Goal: Task Accomplishment & Management: Use online tool/utility

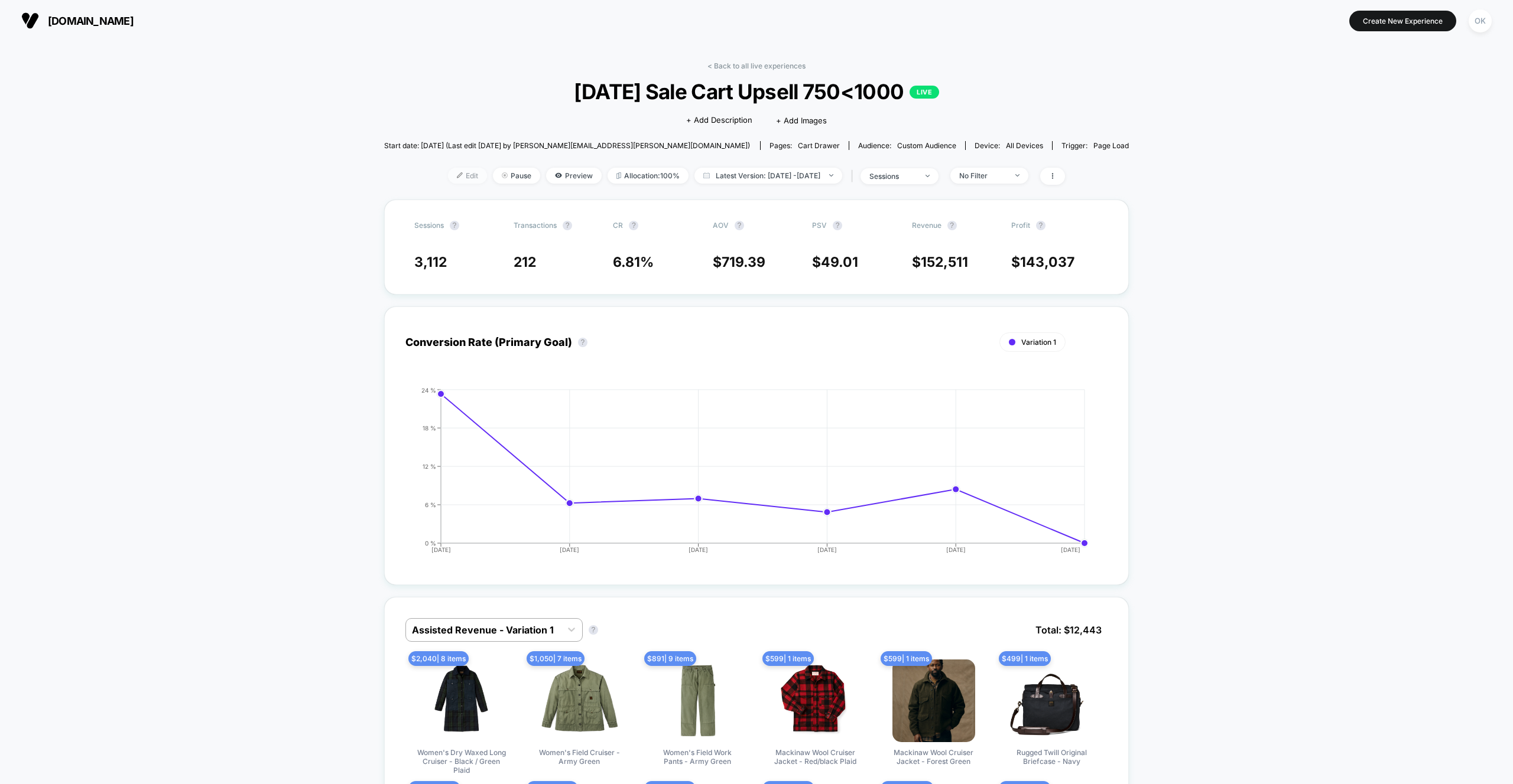
click at [457, 173] on img at bounding box center [459, 175] width 6 height 6
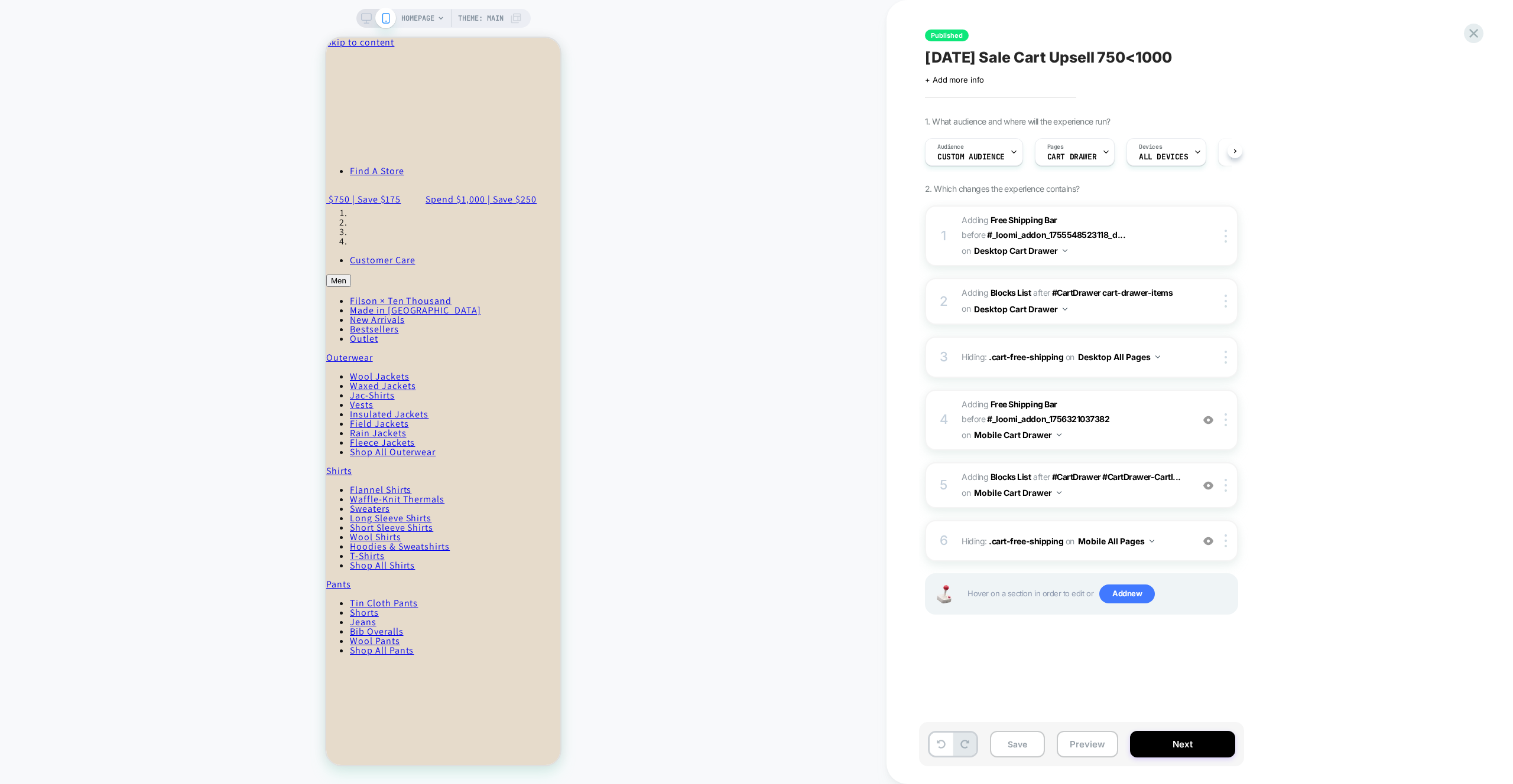
scroll to position [0, 1]
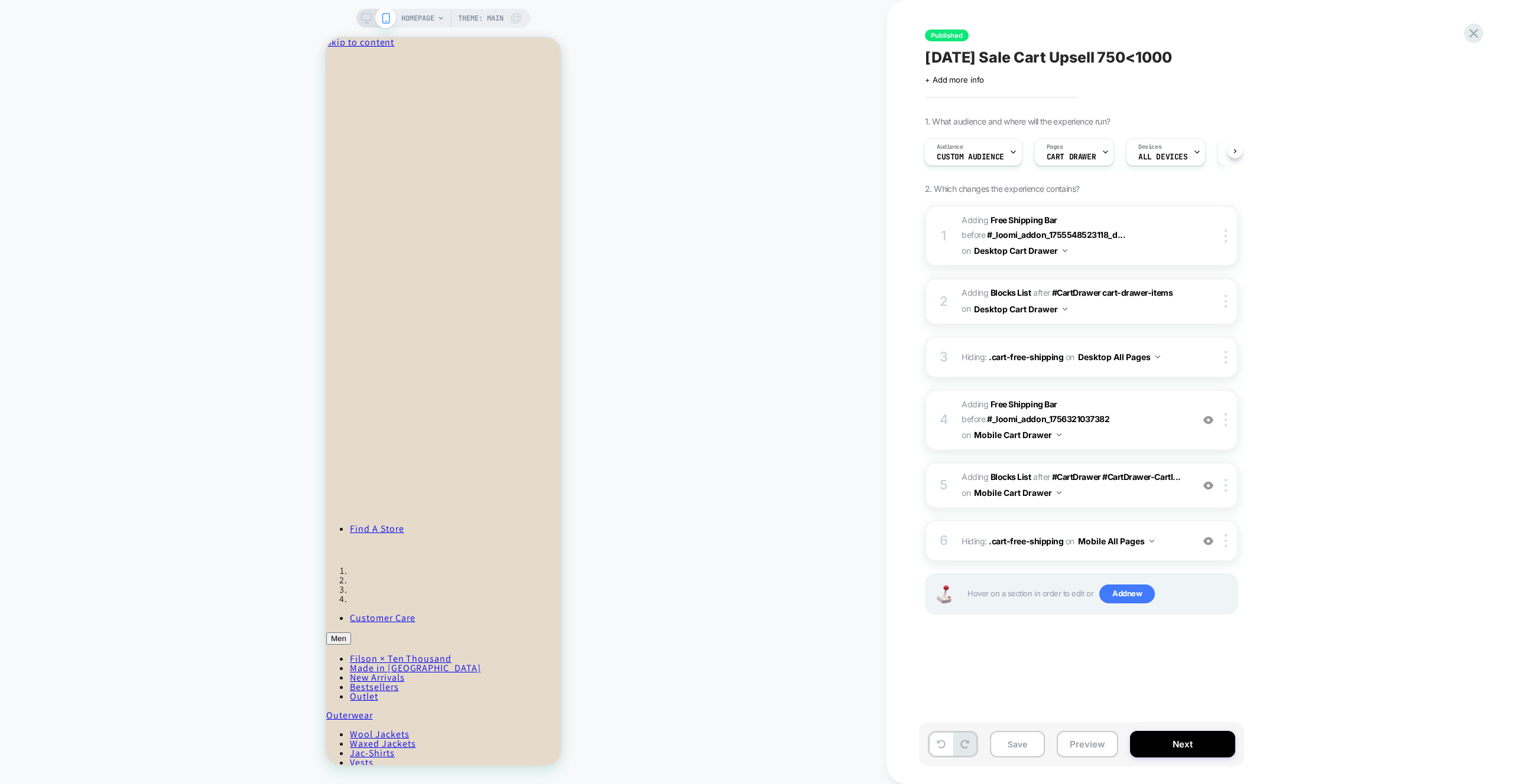
click at [763, 387] on div "HOMEPAGE Theme: MAIN" at bounding box center [443, 392] width 886 height 761
click at [1364, 454] on div "Published [DATE] Sale Cart Upsell 750<1000 Click to edit experience details + A…" at bounding box center [1146, 392] width 443 height 784
click at [1415, 496] on div "Published [DATE] Sale Cart Upsell 750<1000 Click to edit experience details + A…" at bounding box center [1199, 392] width 626 height 784
click at [281, 499] on div "HOMEPAGE Theme: MAIN" at bounding box center [443, 392] width 886 height 761
click at [834, 545] on div "HOMEPAGE Theme: MAIN" at bounding box center [443, 392] width 886 height 761
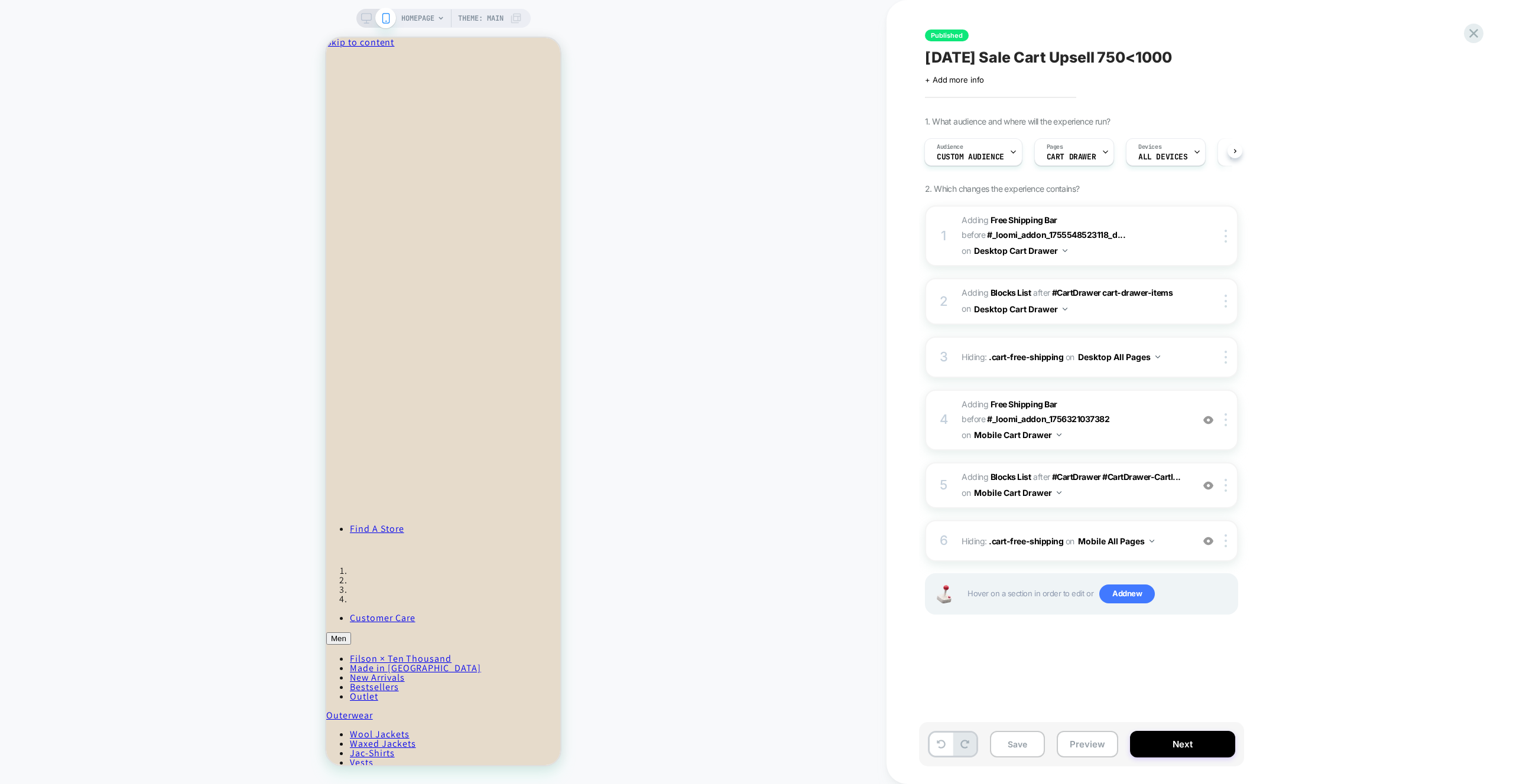
click at [1343, 644] on div "Published [DATE] Sale Cart Upsell 750<1000 Click to edit experience details + A…" at bounding box center [1141, 392] width 443 height 761
click at [811, 194] on div "HOMEPAGE Theme: MAIN" at bounding box center [443, 392] width 886 height 761
click at [1235, 155] on button at bounding box center [1235, 151] width 15 height 15
click at [1235, 155] on div "Audience Custom Audience Pages CART DRAWER Devices ALL DEVICES Trigger Page Load" at bounding box center [1081, 152] width 313 height 39
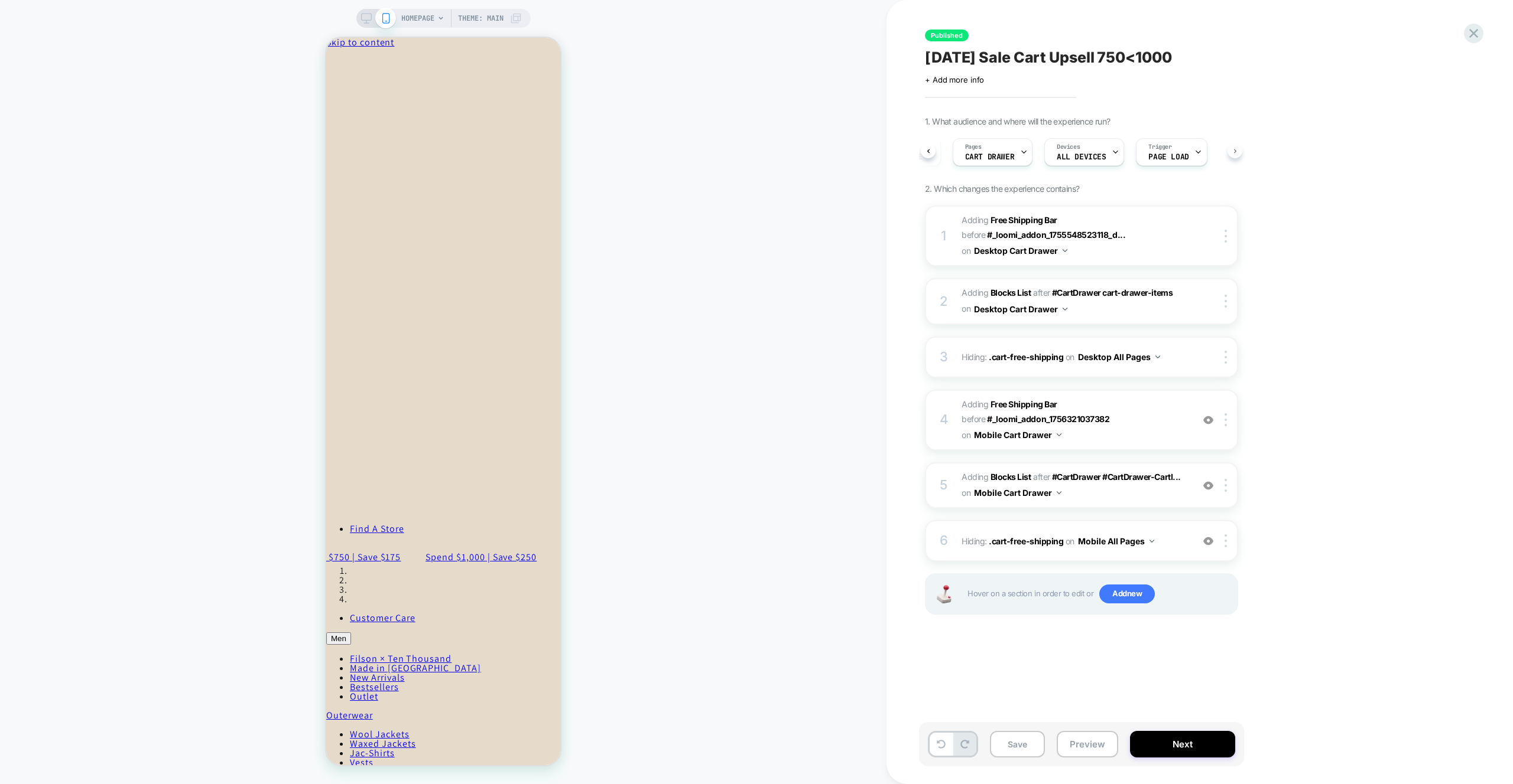
click at [1235, 155] on div "Audience Custom Audience Pages CART DRAWER Devices ALL DEVICES Trigger Page Load" at bounding box center [1081, 152] width 313 height 39
click at [1365, 196] on div "Published [DATE] Sale Cart Upsell 750<1000 Click to edit experience details + A…" at bounding box center [1146, 392] width 443 height 784
click at [378, 58] on icon "Close" at bounding box center [378, 54] width 0 height 9
click at [770, 390] on div "HOMEPAGE Theme: MAIN" at bounding box center [443, 392] width 886 height 761
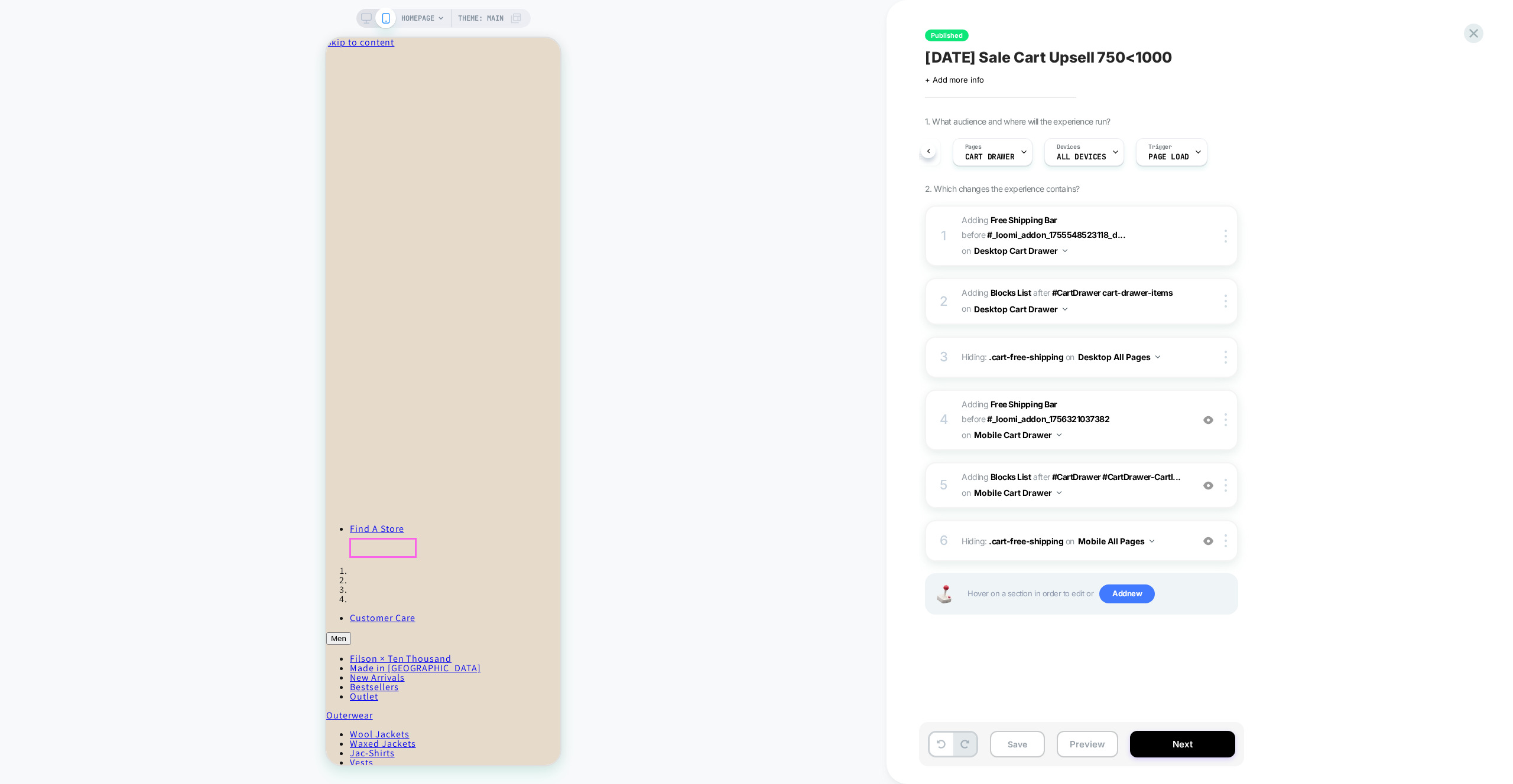
click at [422, 19] on span "HOMEPAGE" at bounding box center [418, 18] width 33 height 19
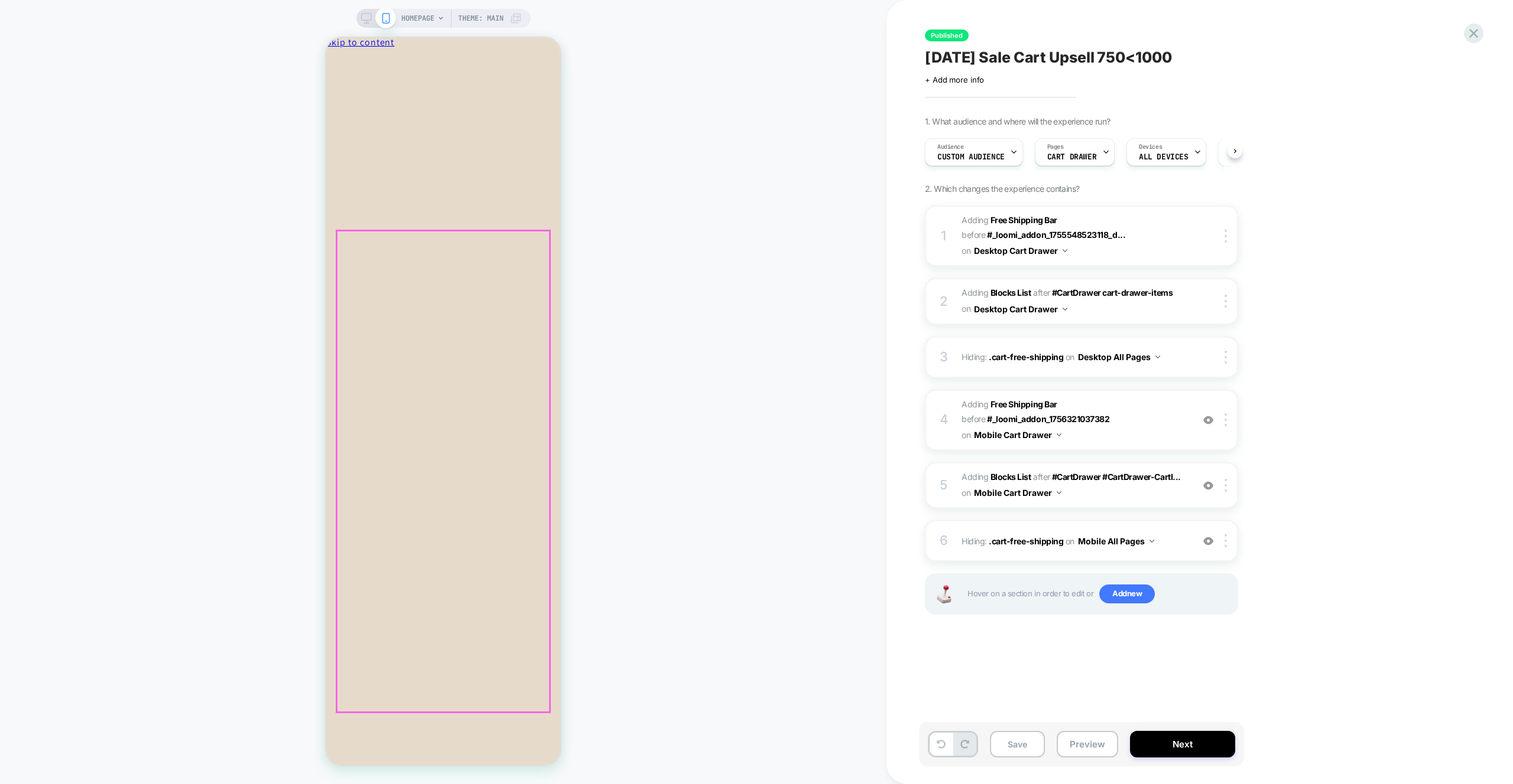
scroll to position [0, 1]
click at [721, 295] on div "HOMEPAGE Theme: MAIN" at bounding box center [443, 392] width 886 height 761
click at [769, 372] on div "HOMEPAGE Theme: MAIN" at bounding box center [443, 392] width 886 height 761
click at [721, 277] on div "HOMEPAGE Theme: MAIN" at bounding box center [443, 392] width 886 height 761
click at [966, 542] on span "Hiding : .cart-free-shipping .cart-free-shipping on Mobile All Pages" at bounding box center [1074, 541] width 225 height 17
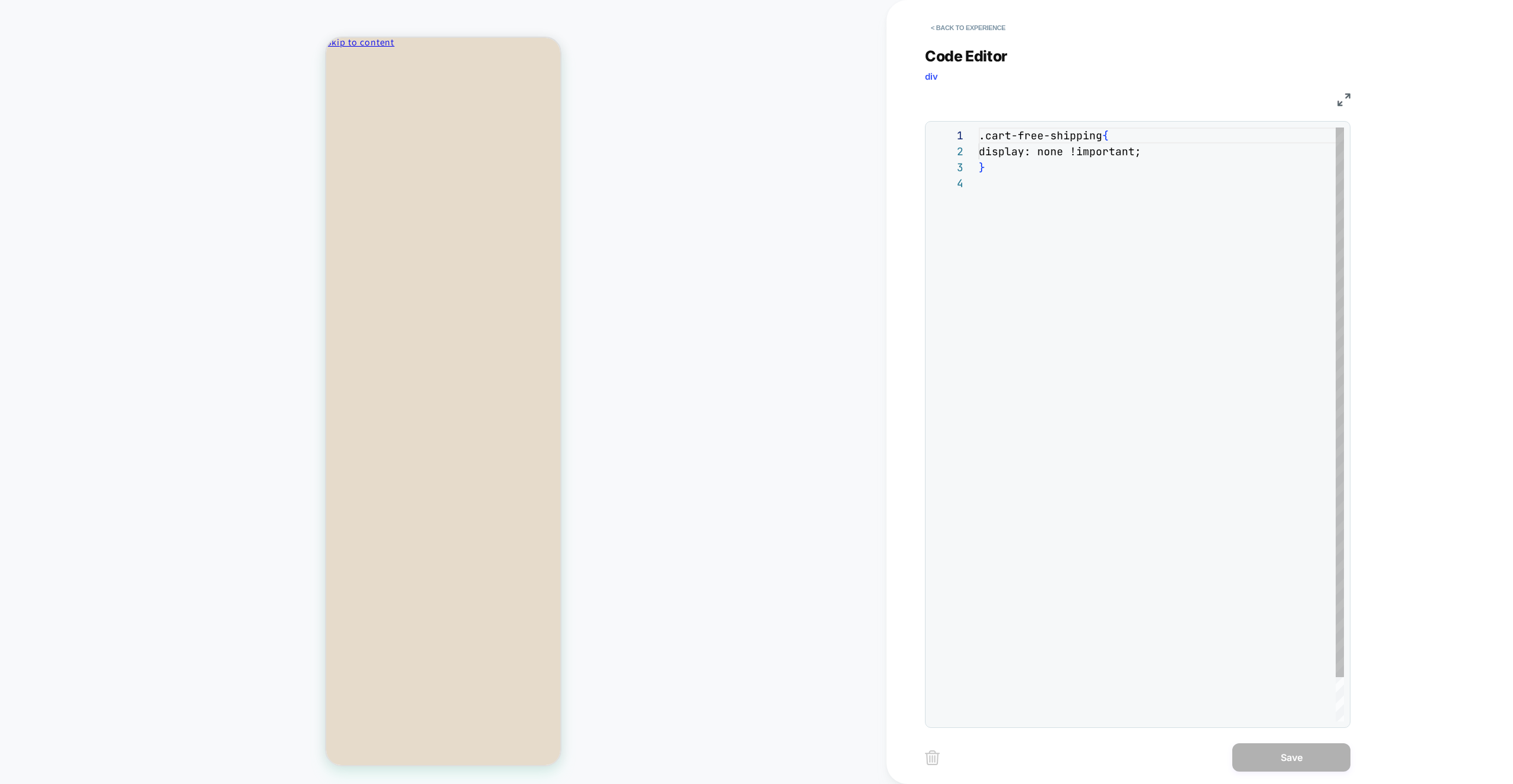
scroll to position [48, 0]
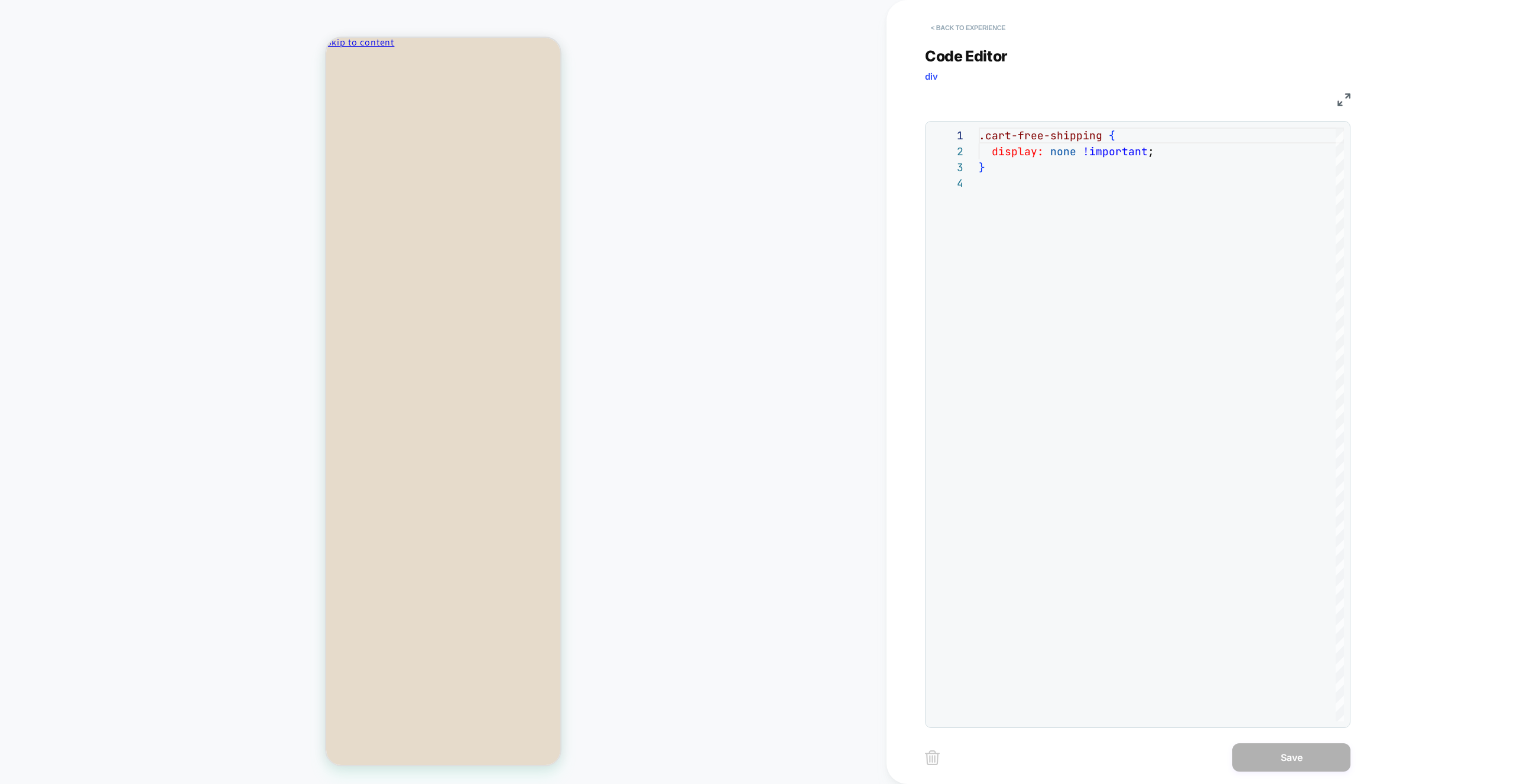
click at [955, 30] on button "< Back to experience" at bounding box center [968, 27] width 86 height 19
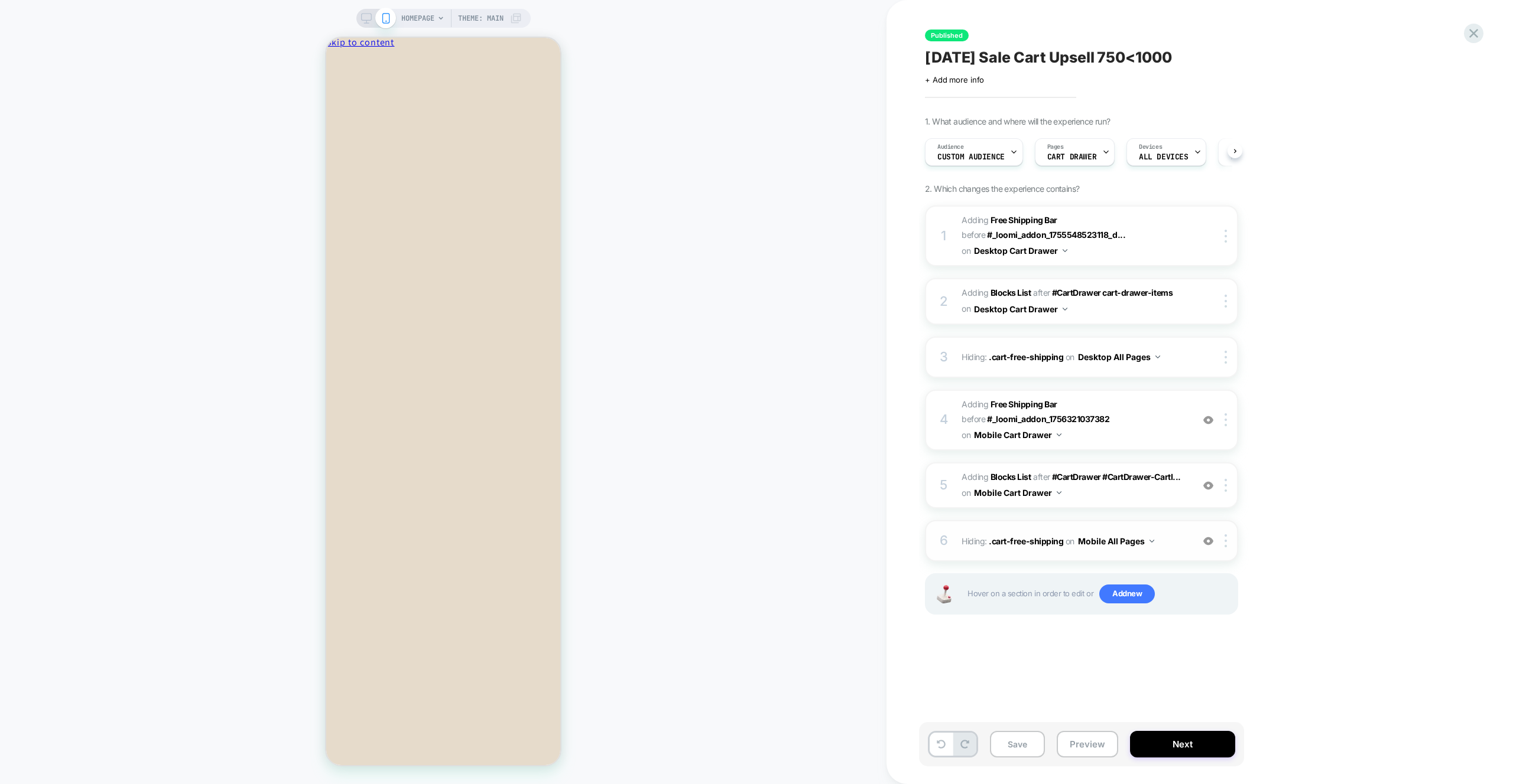
scroll to position [0, 1]
click at [1207, 542] on img at bounding box center [1208, 542] width 10 height 10
click at [1211, 541] on img at bounding box center [1208, 542] width 10 height 10
click at [1211, 540] on img at bounding box center [1208, 542] width 10 height 10
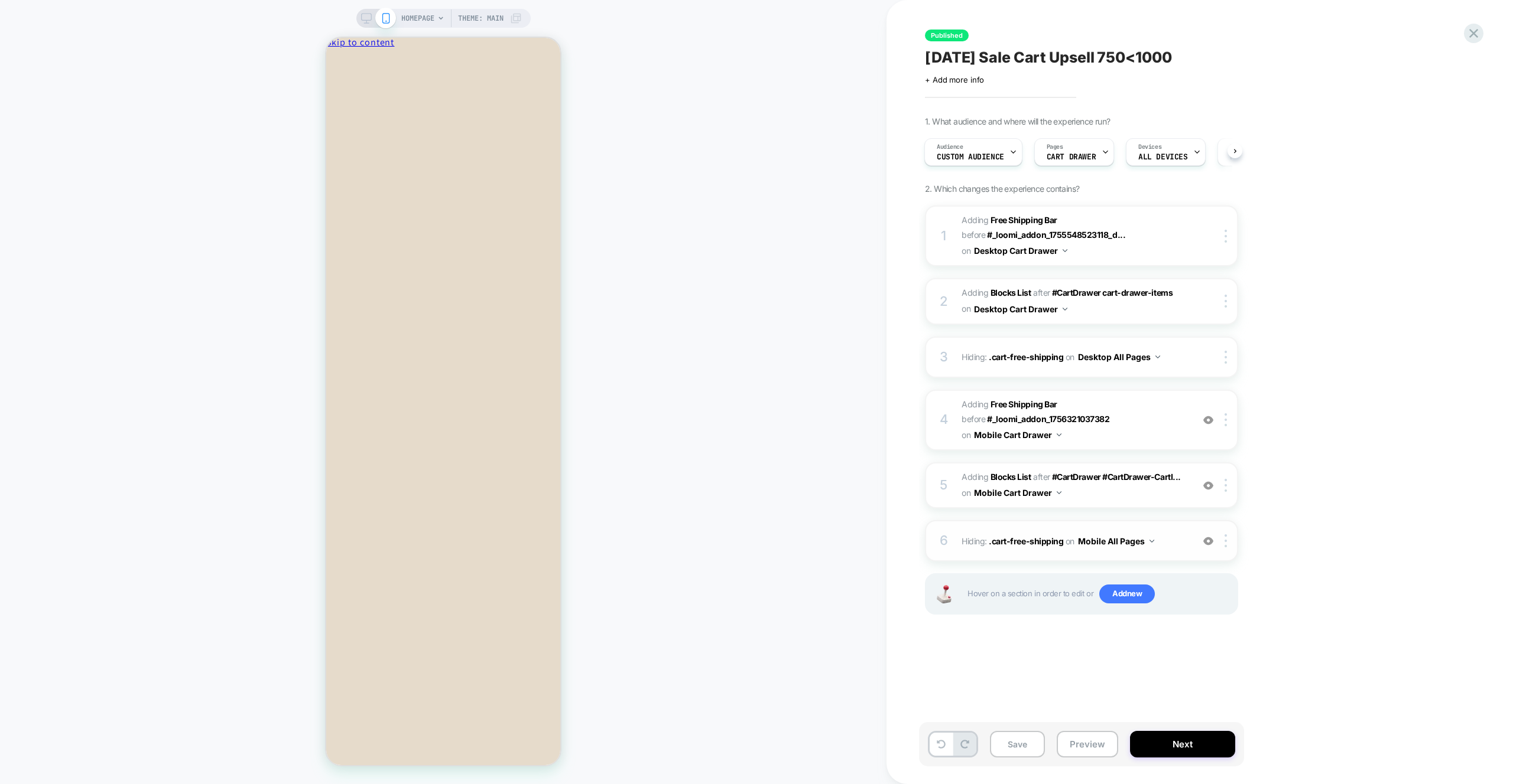
click at [1211, 540] on img at bounding box center [1208, 542] width 10 height 10
click at [1210, 546] on div at bounding box center [1208, 540] width 19 height 13
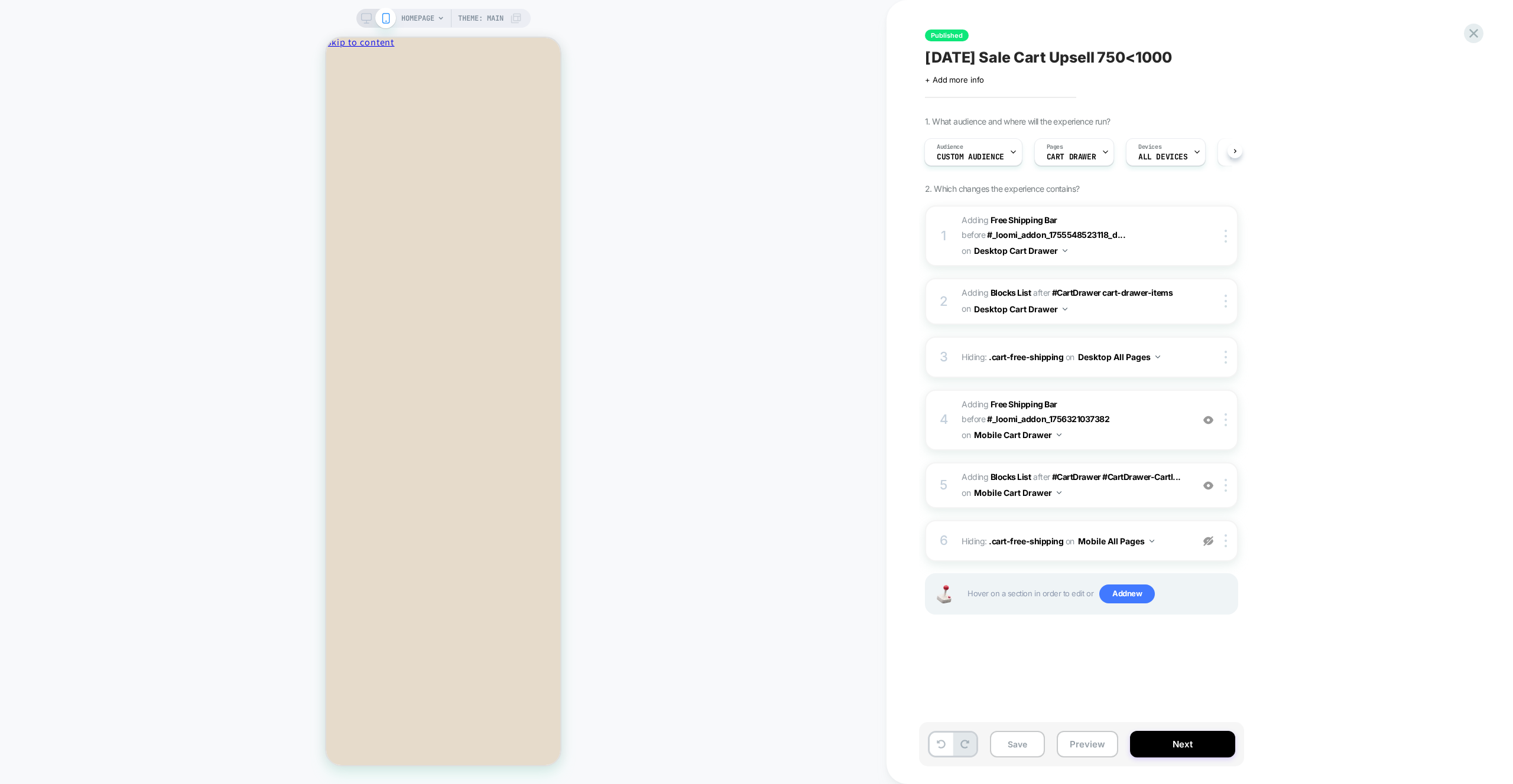
click at [853, 230] on div "HOMEPAGE Theme: MAIN" at bounding box center [443, 392] width 886 height 761
click at [1208, 543] on img at bounding box center [1208, 542] width 10 height 10
click at [1209, 487] on img at bounding box center [1208, 486] width 10 height 10
click at [1103, 499] on span "#_loomi_addon_1756321037382 Adding Blocks List AFTER #CartDrawer #CartDrawer-Ca…" at bounding box center [1074, 485] width 225 height 32
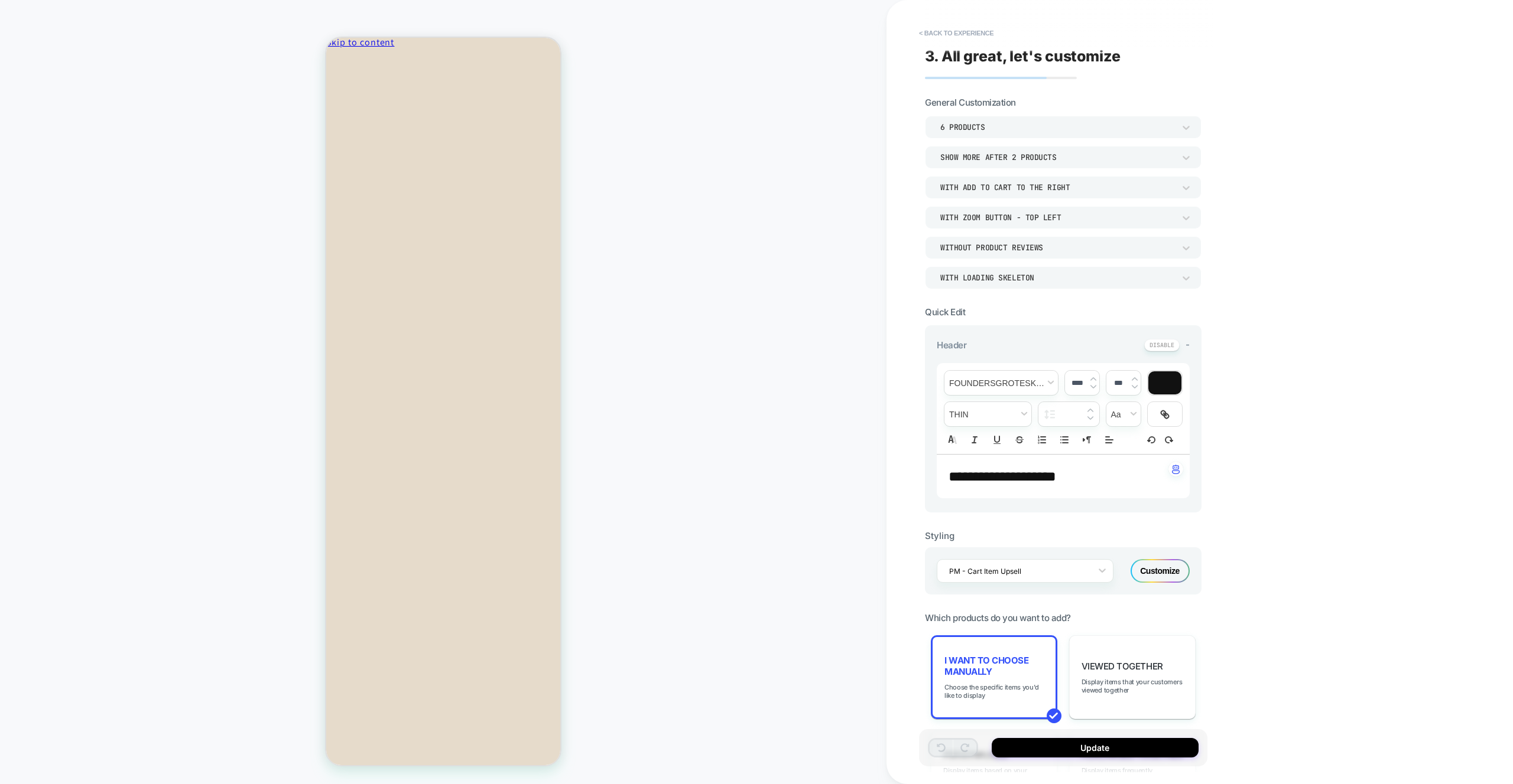
scroll to position [360, 0]
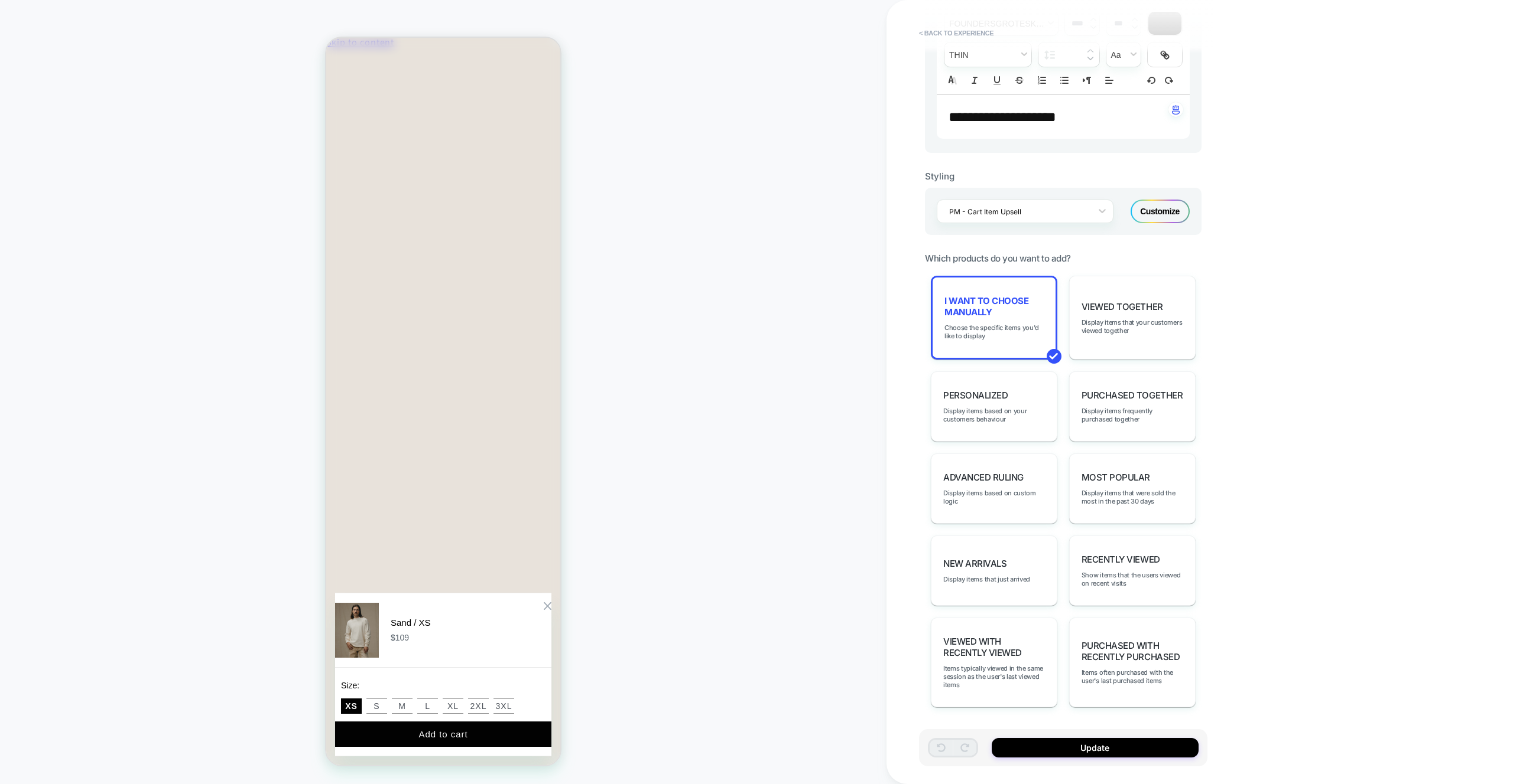
click at [543, 602] on div "Zoom Button" at bounding box center [547, 606] width 8 height 8
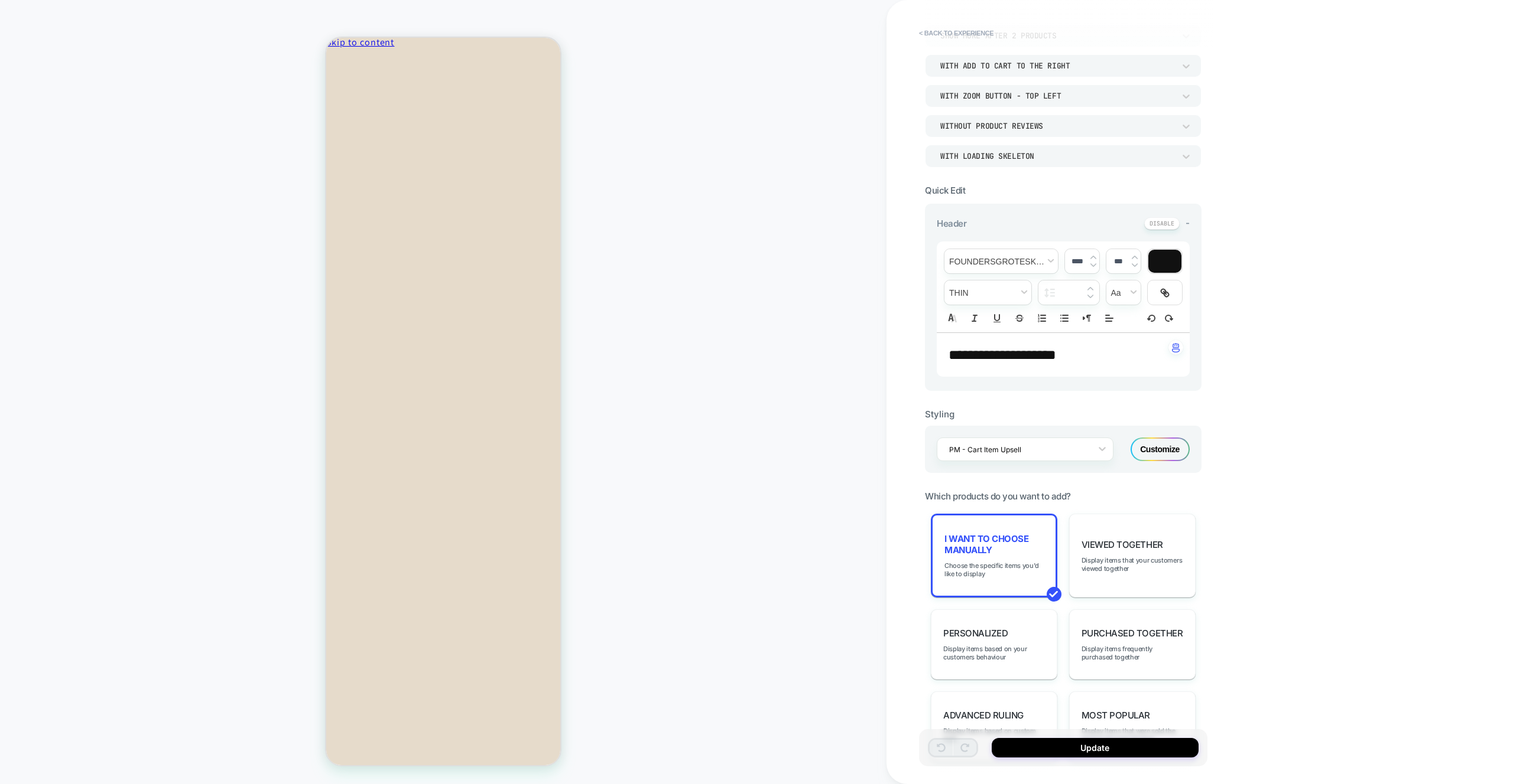
scroll to position [0, 0]
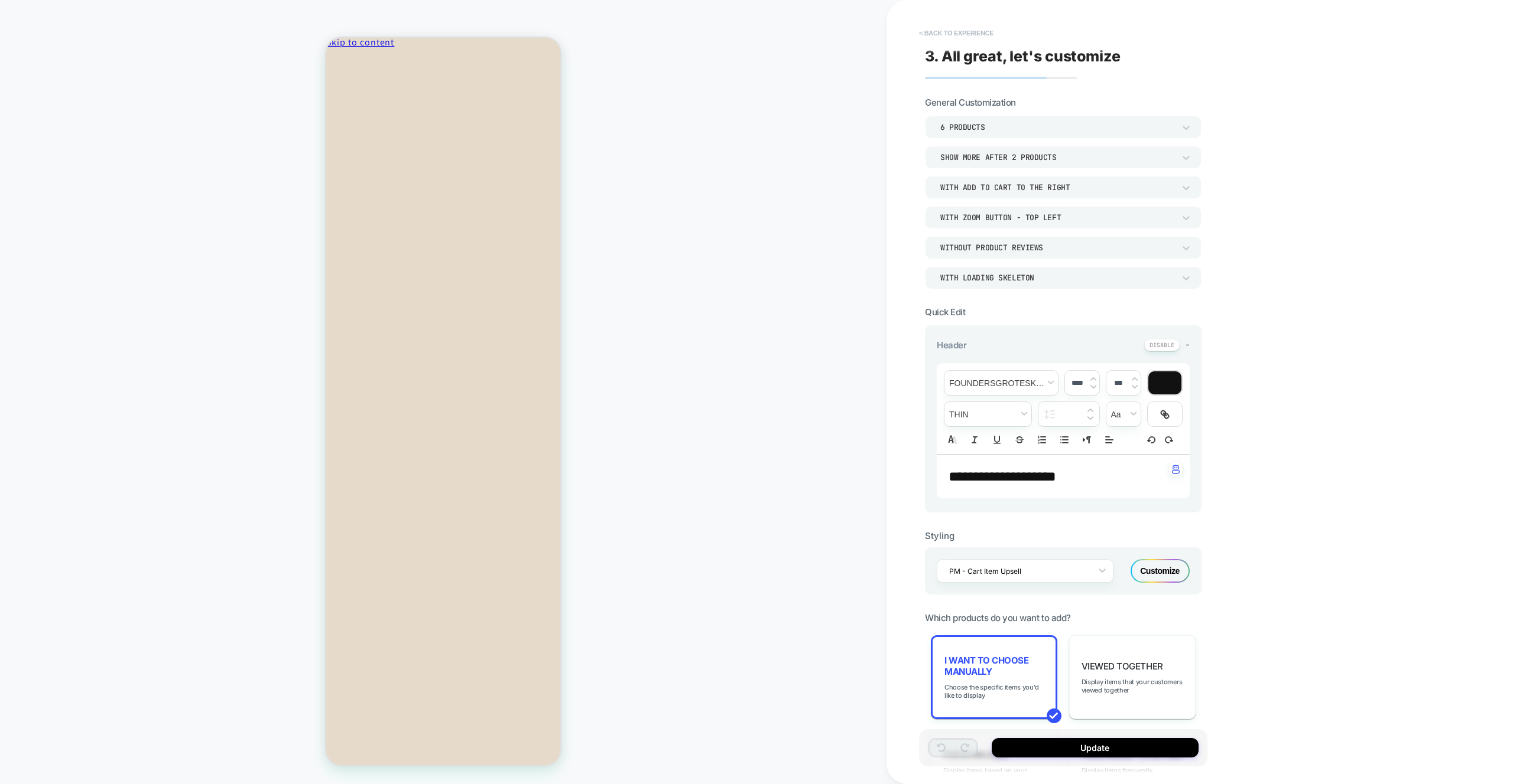
click at [935, 37] on button "< Back to experience" at bounding box center [956, 33] width 86 height 19
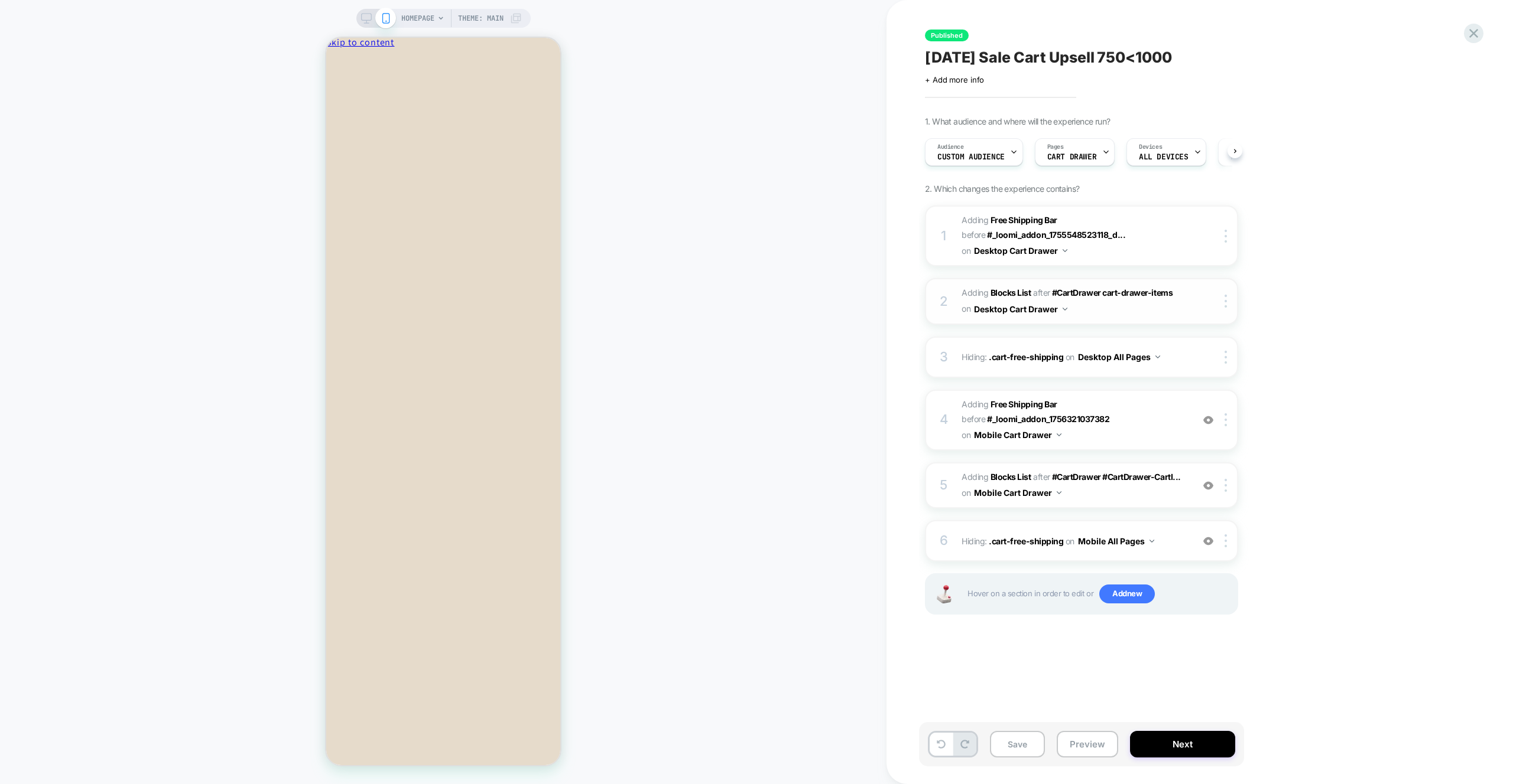
scroll to position [0, 1]
click at [1095, 747] on button "Preview" at bounding box center [1087, 745] width 62 height 27
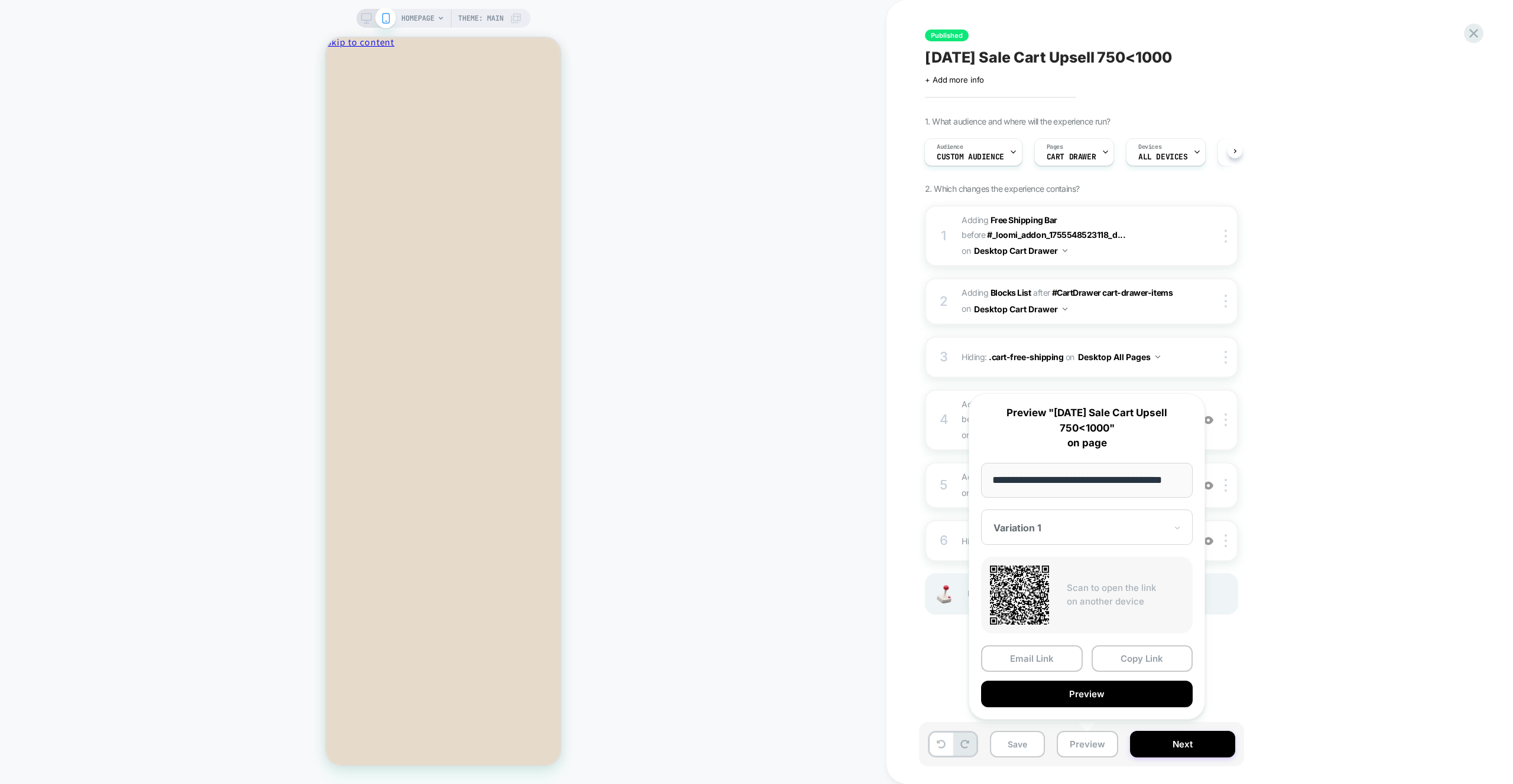
scroll to position [0, 0]
click at [1147, 528] on div at bounding box center [1080, 528] width 172 height 12
click at [1375, 479] on div "Published [DATE] Sale Cart Upsell 750<1000 Click to edit experience details + A…" at bounding box center [1146, 392] width 520 height 784
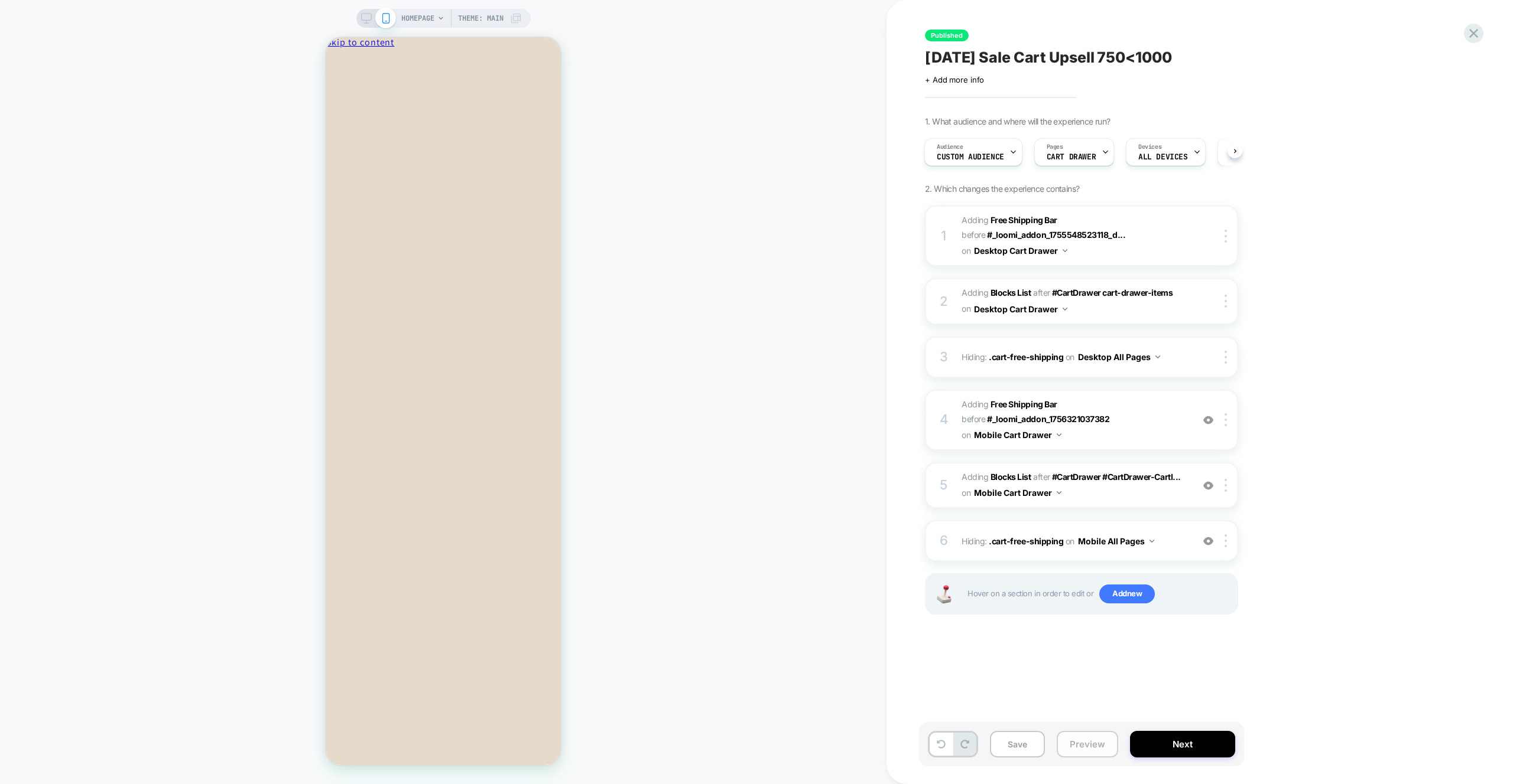
click at [1099, 745] on button "Preview" at bounding box center [1087, 745] width 62 height 27
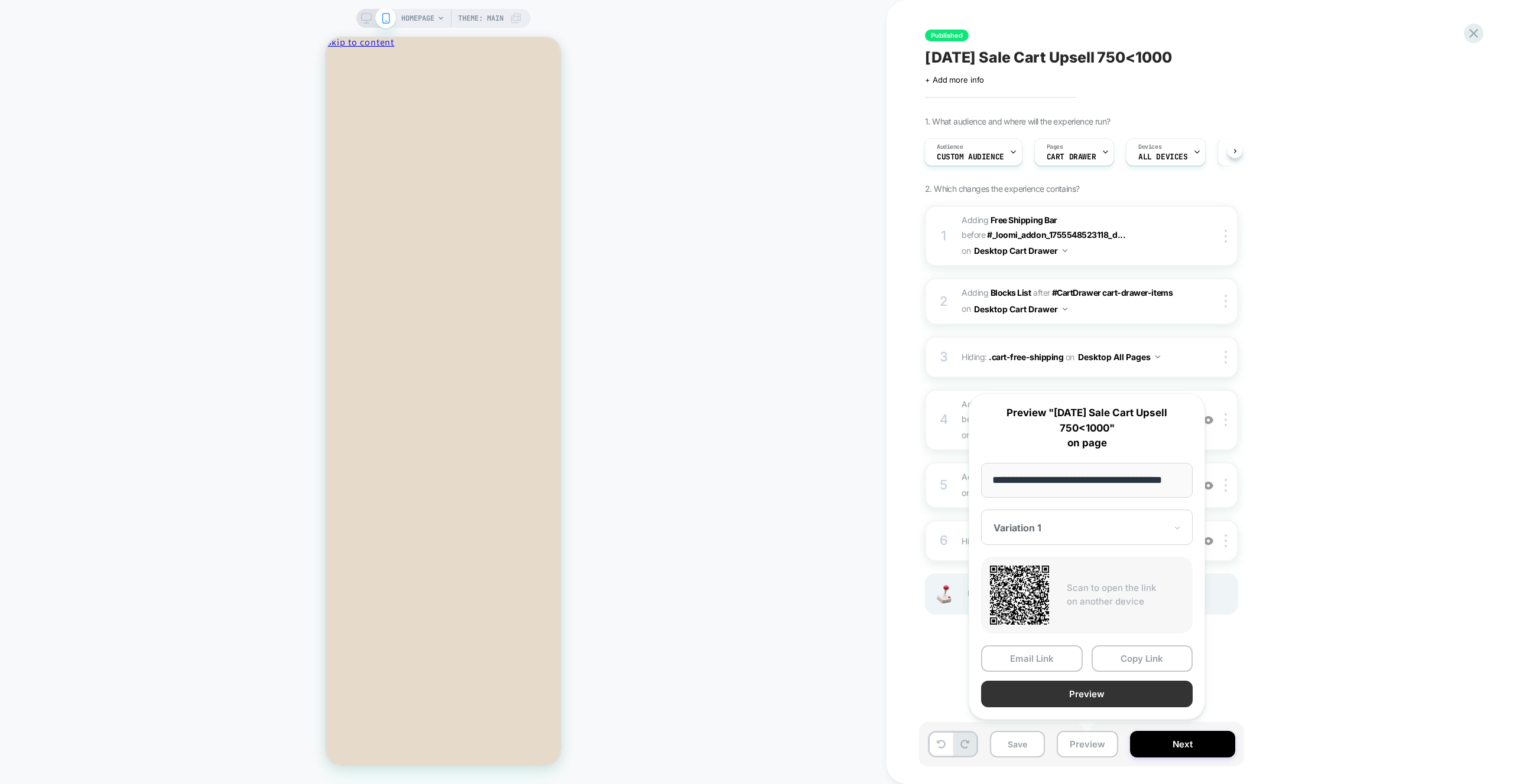
click at [1097, 687] on button "Preview" at bounding box center [1086, 694] width 212 height 27
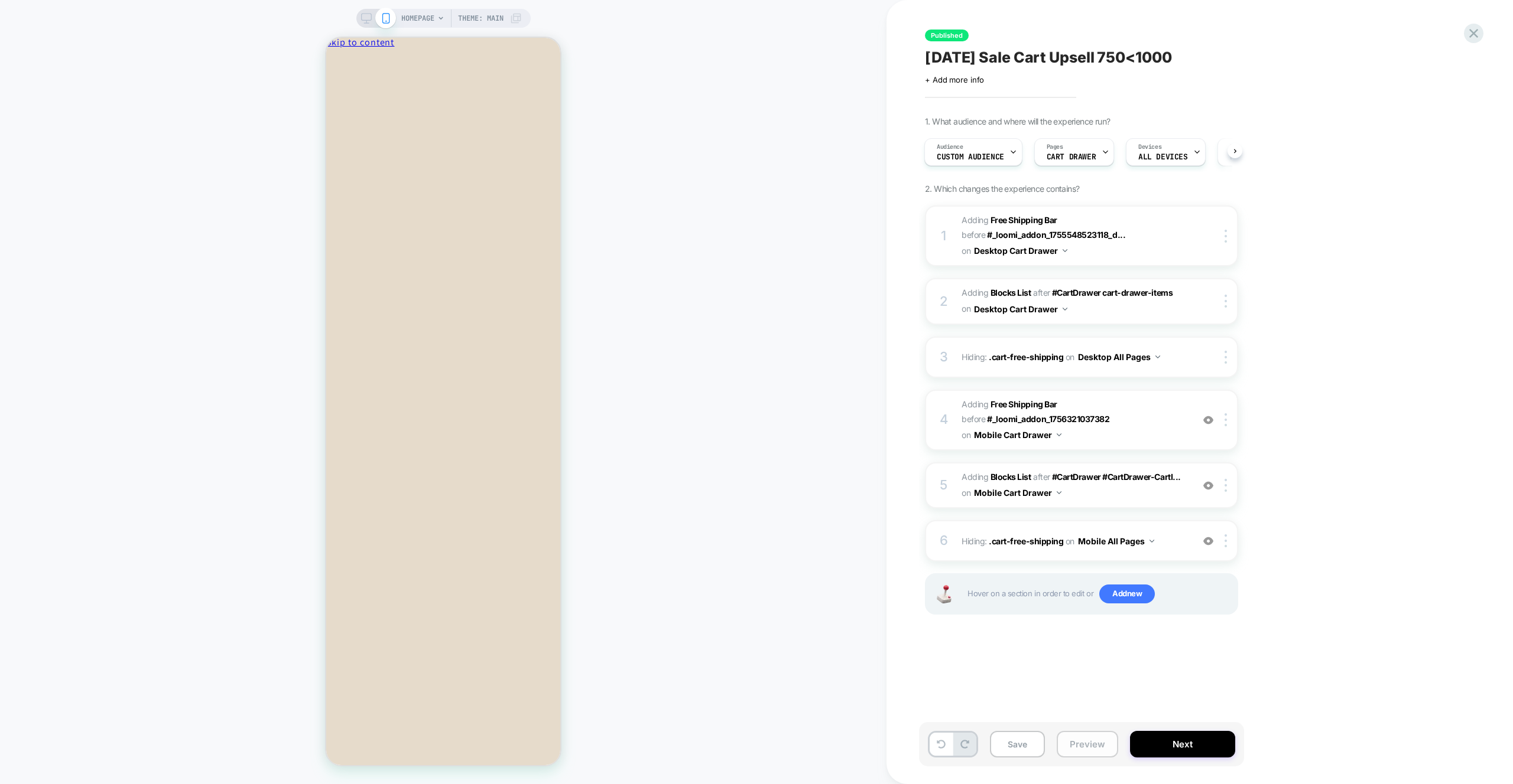
click at [1083, 749] on button "Preview" at bounding box center [1087, 745] width 62 height 27
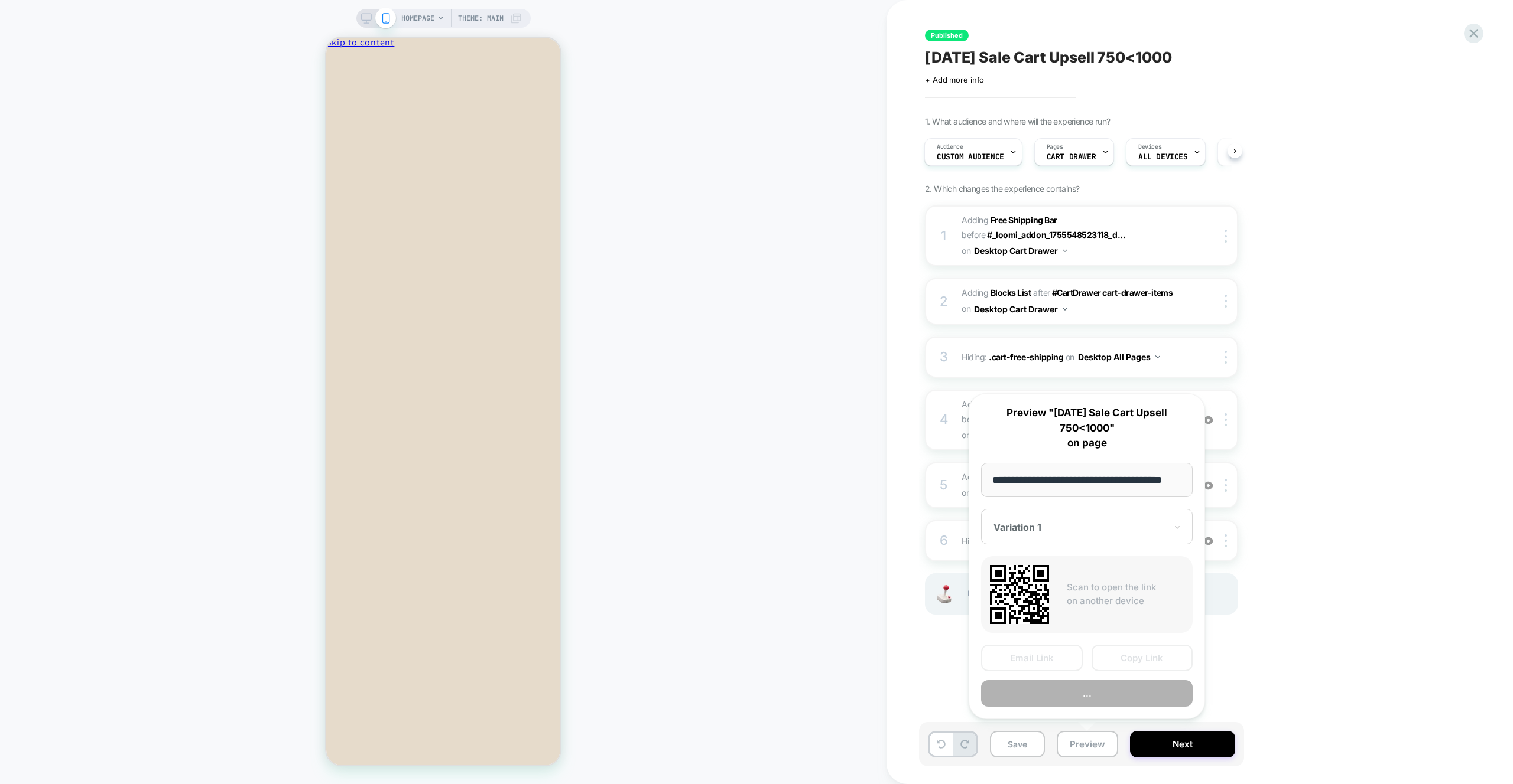
scroll to position [0, 18]
click at [1109, 690] on button "Preview" at bounding box center [1086, 694] width 212 height 27
